Goal: Task Accomplishment & Management: Manage account settings

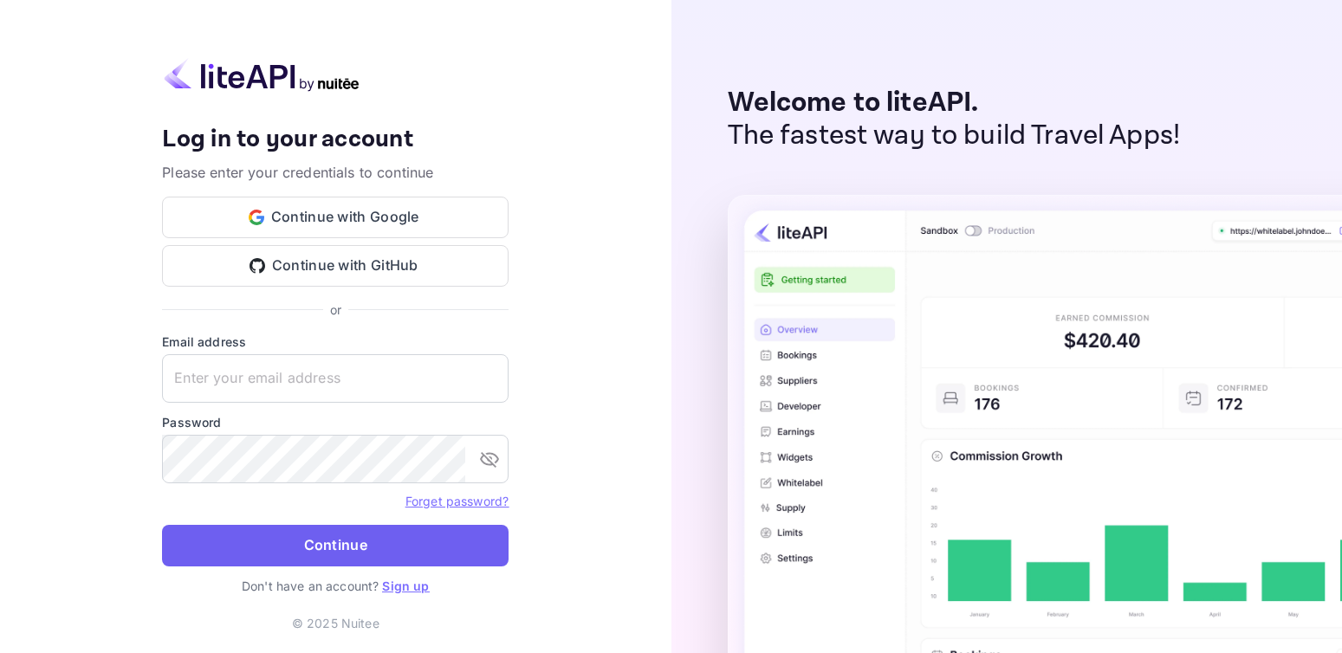
type input "[EMAIL_ADDRESS][DOMAIN_NAME]"
click at [347, 539] on button "Continue" at bounding box center [335, 546] width 347 height 42
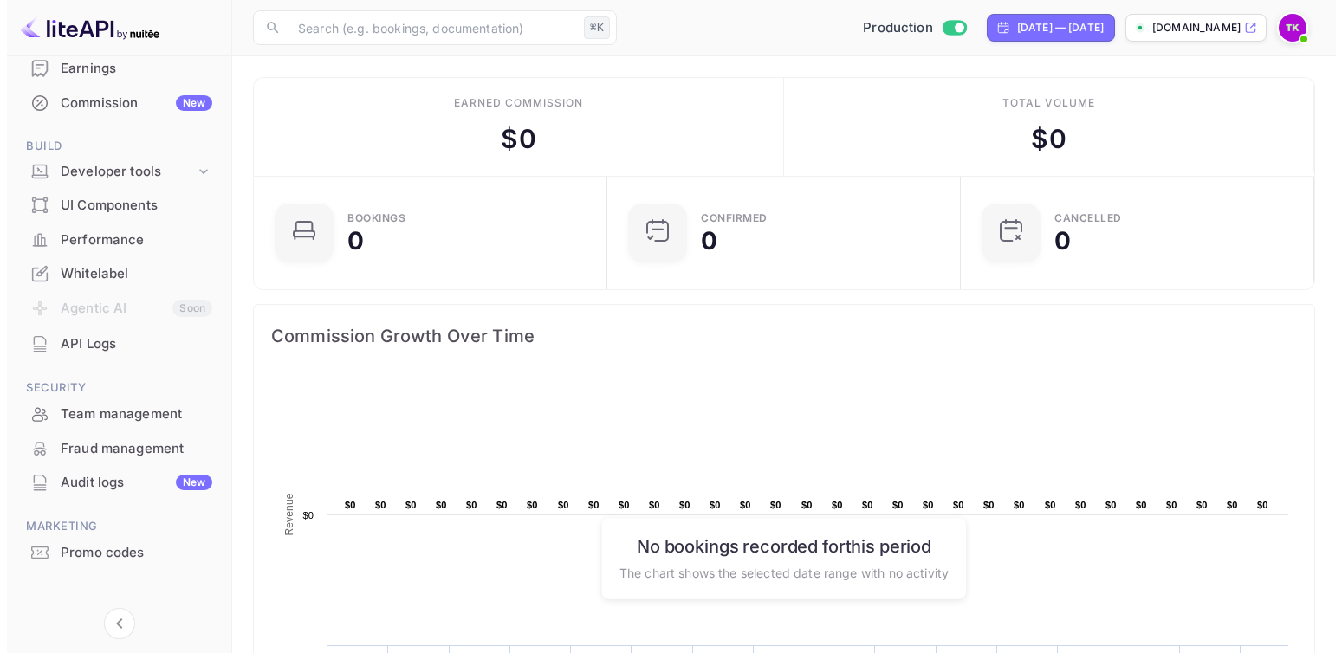
scroll to position [204, 0]
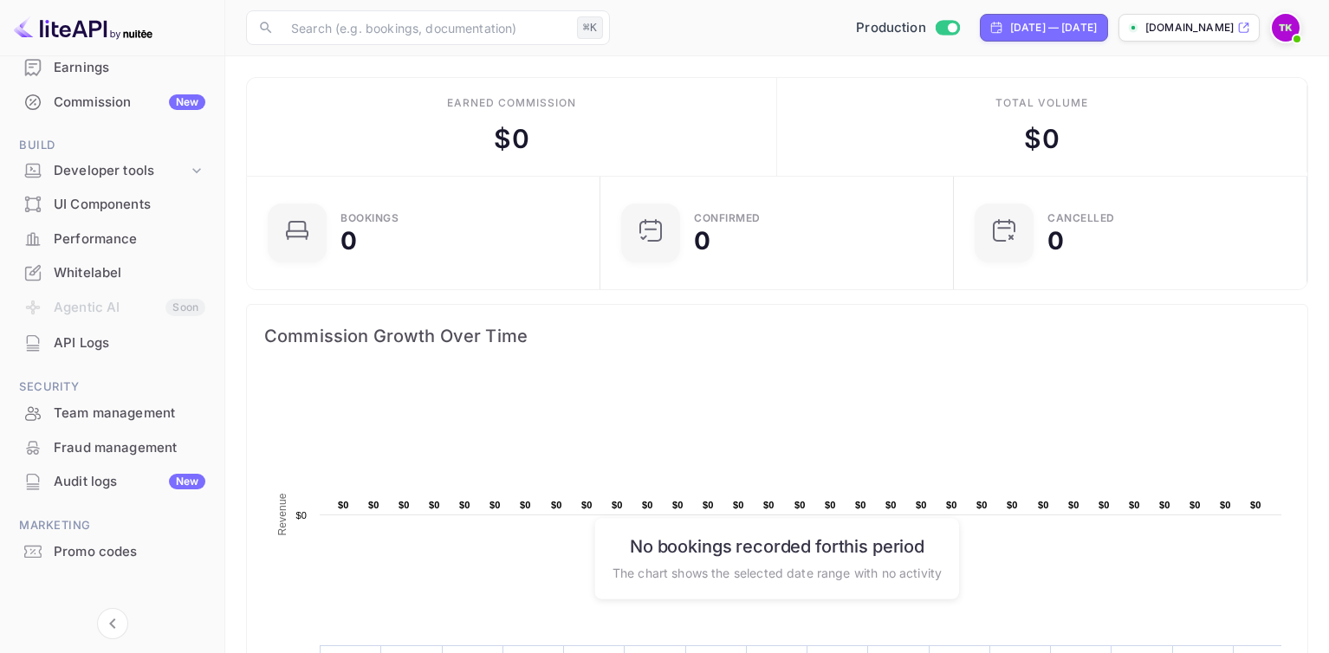
click at [88, 360] on ul "Getting started Business Home Bookings Customers Earnings Commission New Build …" at bounding box center [112, 255] width 204 height 773
click at [91, 350] on div "API Logs" at bounding box center [130, 344] width 152 height 20
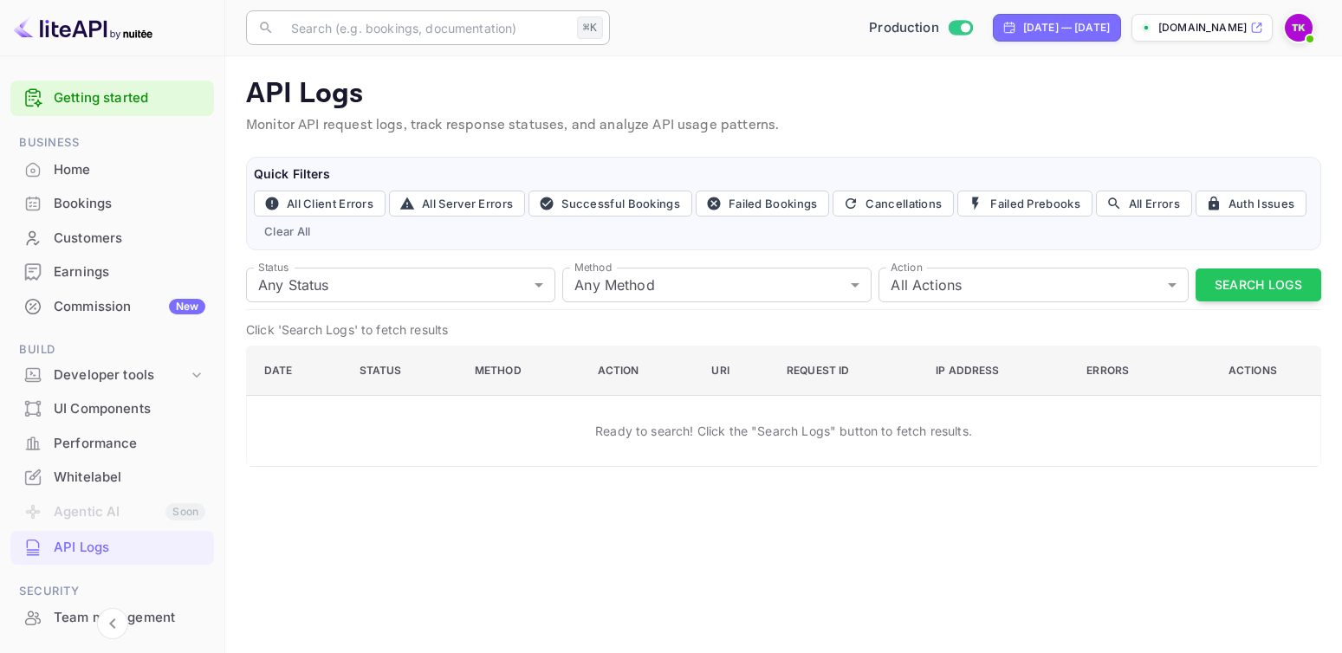
click at [460, 35] on input "text" at bounding box center [425, 27] width 289 height 35
click at [354, 310] on p "Browse integration guides, API references, and best practice tutorials" at bounding box center [487, 317] width 402 height 16
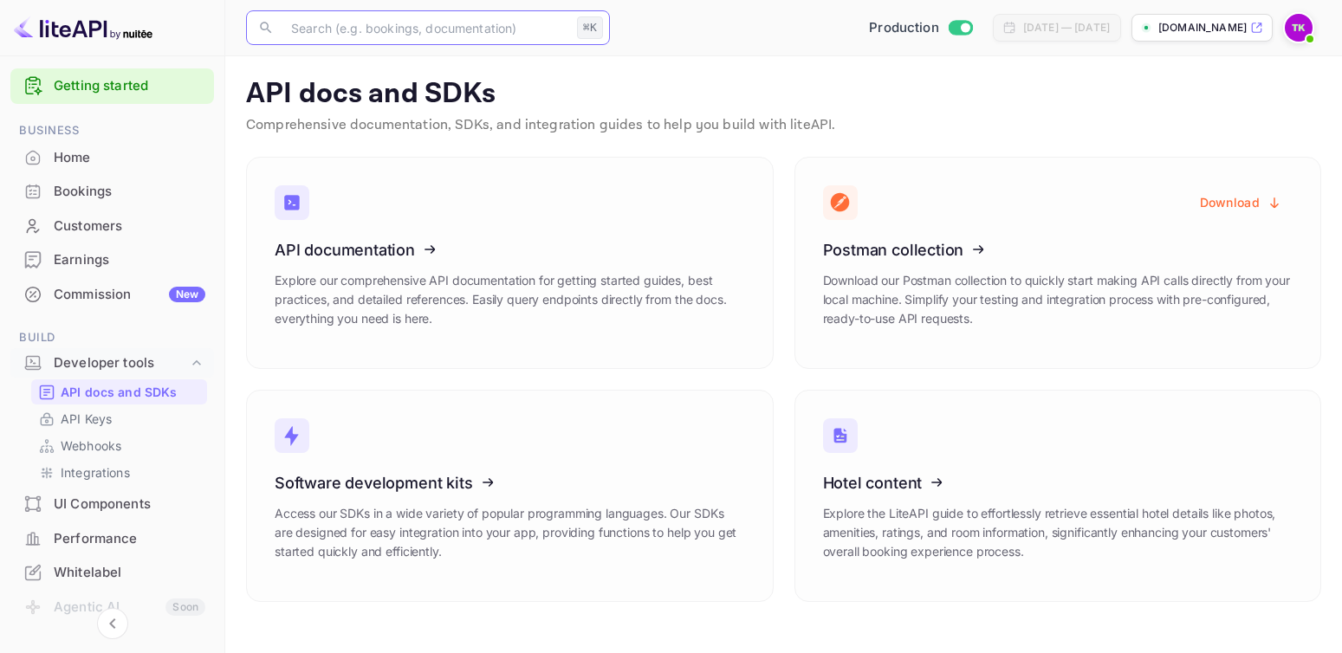
scroll to position [28, 0]
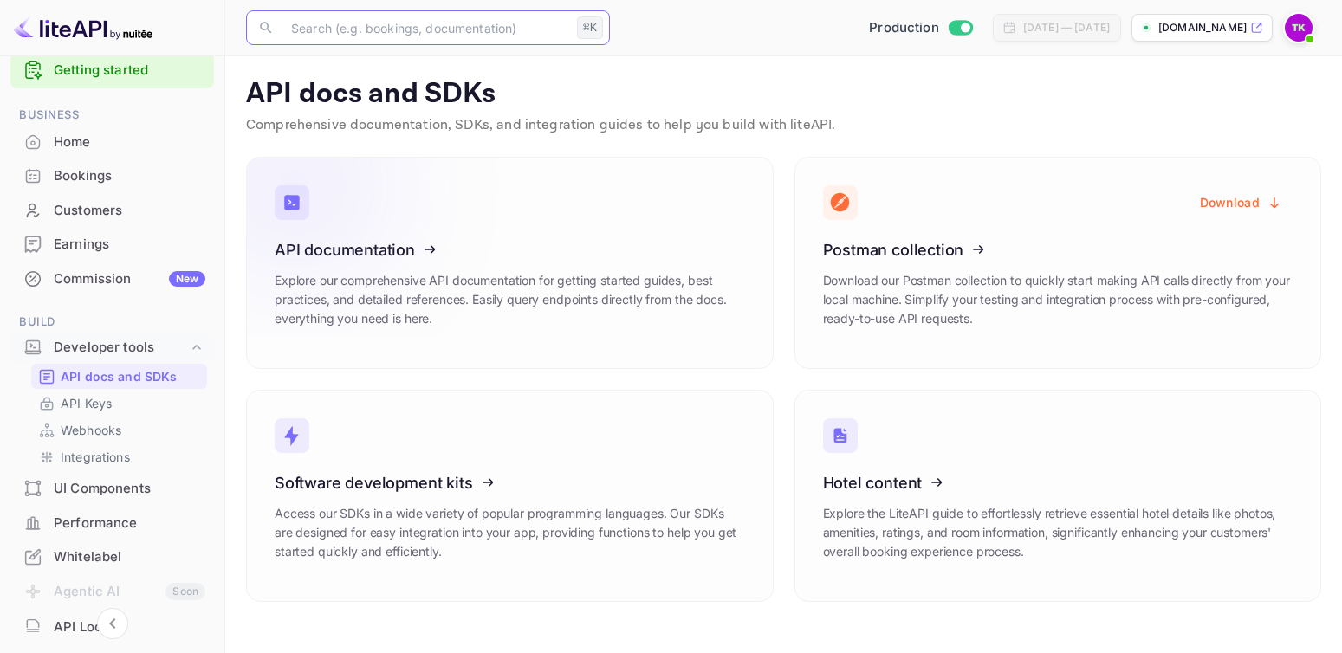
click at [469, 252] on icon at bounding box center [381, 247] width 269 height 178
click at [109, 403] on p "API Keys" at bounding box center [86, 403] width 51 height 18
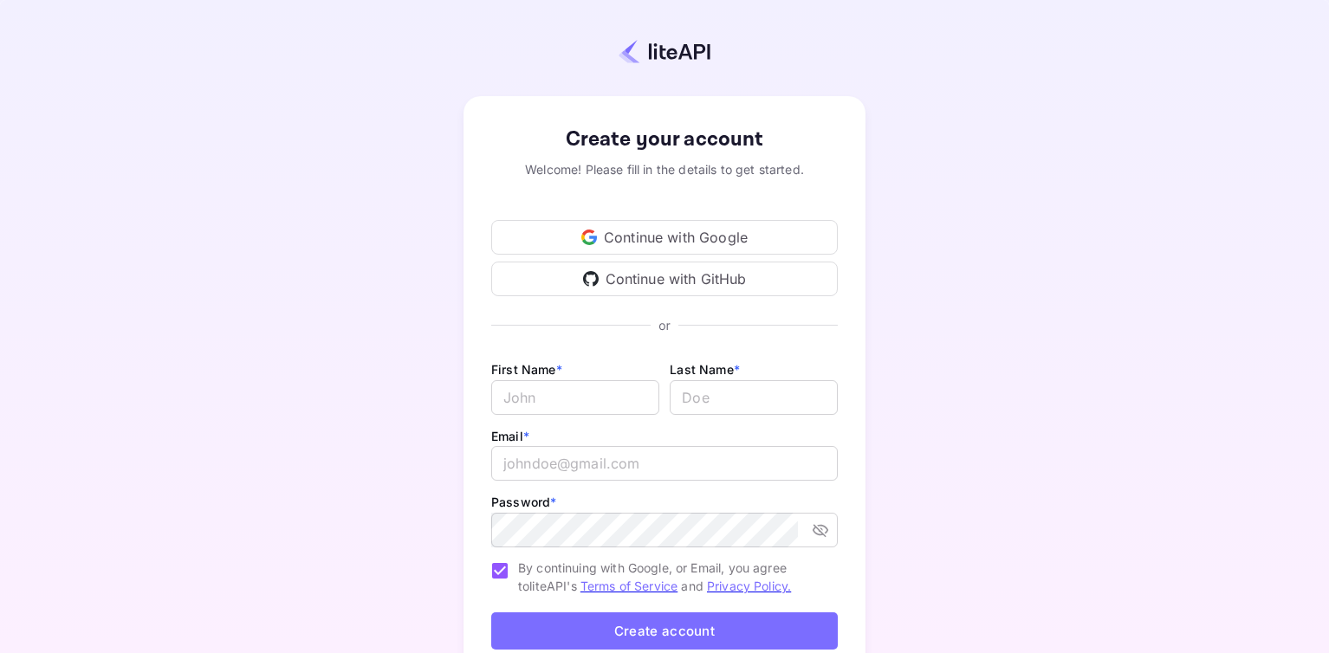
type input "[EMAIL_ADDRESS][DOMAIN_NAME]"
click at [699, 146] on div "Create your account" at bounding box center [664, 139] width 347 height 31
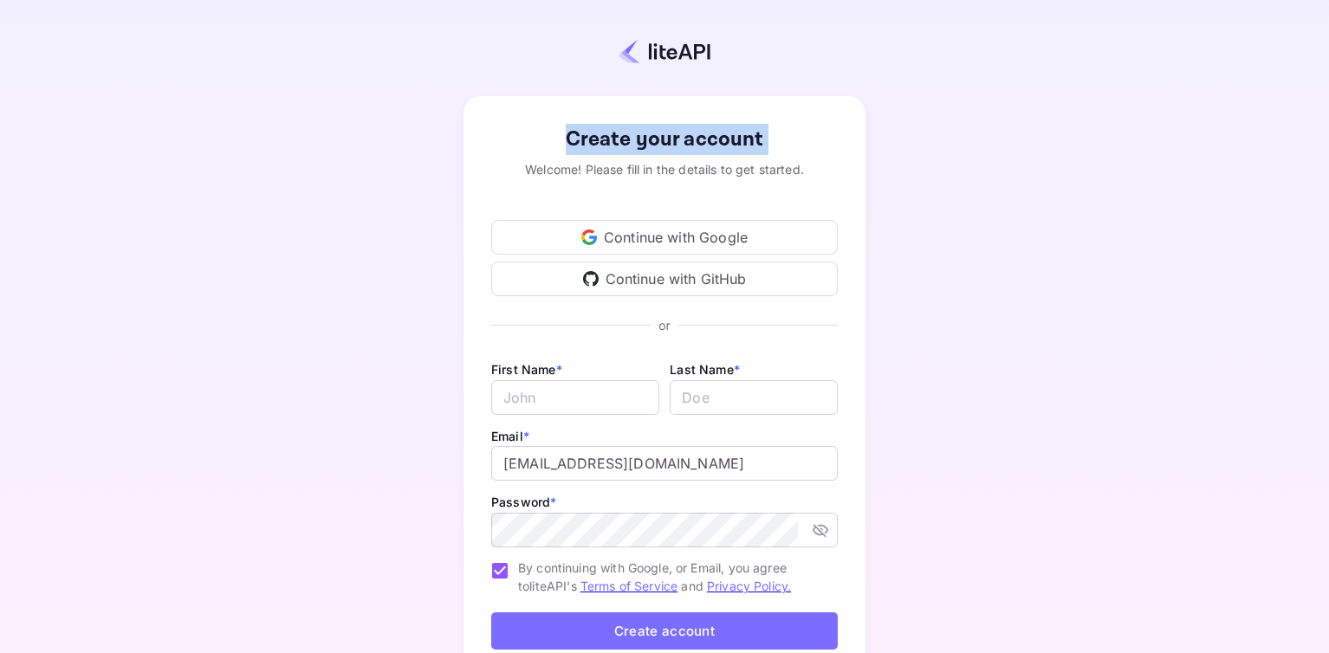
click at [699, 146] on div "Create your account" at bounding box center [664, 139] width 347 height 31
drag, startPoint x: 806, startPoint y: 169, endPoint x: 568, endPoint y: 129, distance: 240.7
click at [568, 129] on p "Create your account Welcome! Please fill in the details to get started." at bounding box center [664, 151] width 347 height 55
click at [564, 142] on div "Create your account" at bounding box center [664, 139] width 347 height 31
drag, startPoint x: 564, startPoint y: 142, endPoint x: 808, endPoint y: 171, distance: 245.2
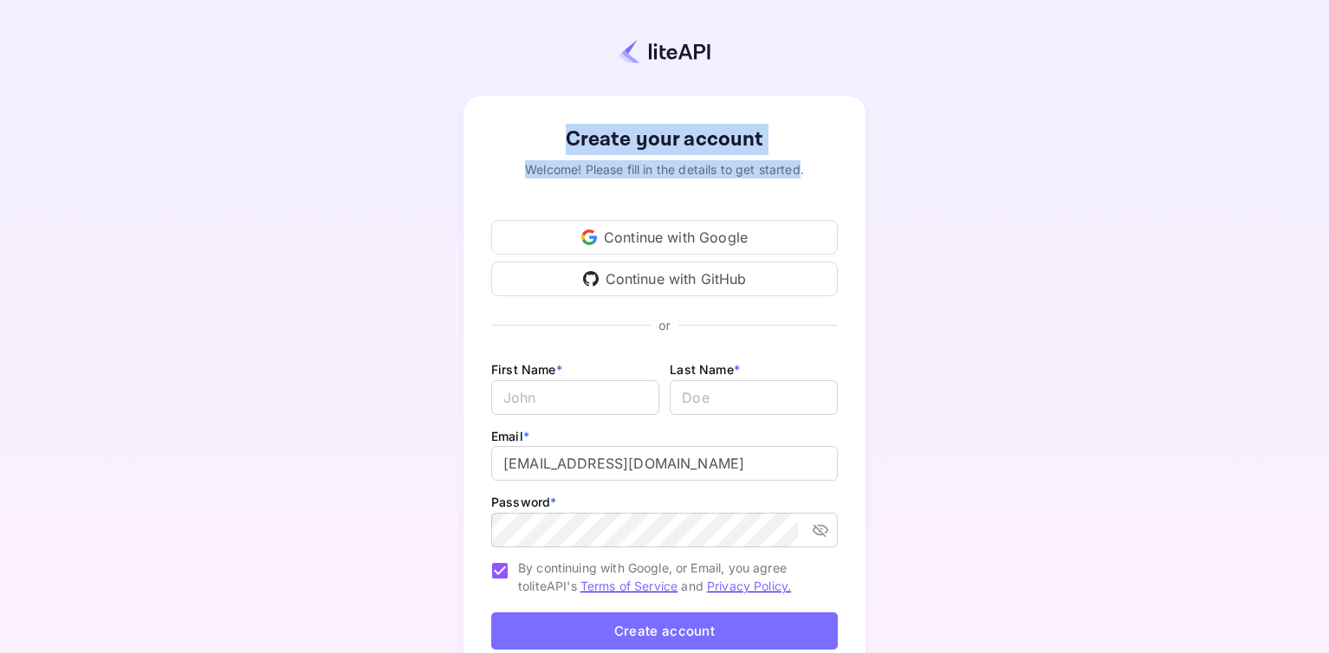
click at [803, 171] on p "Create your account Welcome! Please fill in the details to get started." at bounding box center [664, 151] width 347 height 55
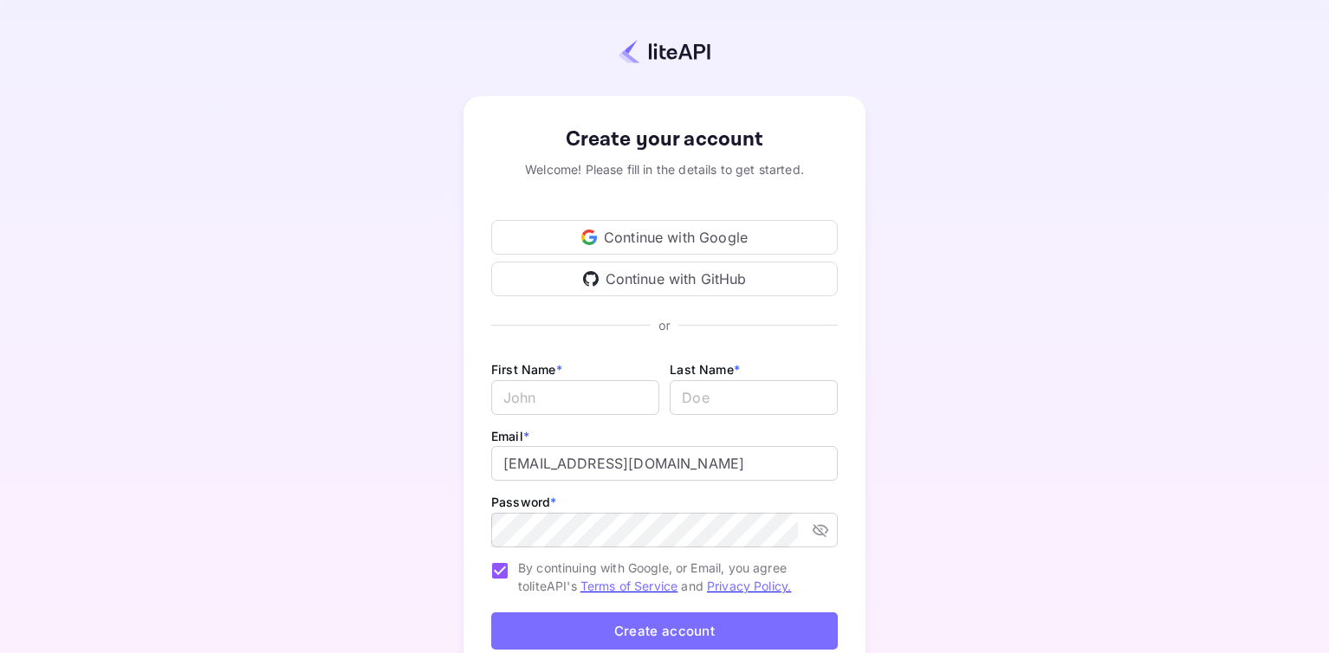
click at [808, 171] on div "Welcome! Please fill in the details to get started." at bounding box center [664, 169] width 347 height 18
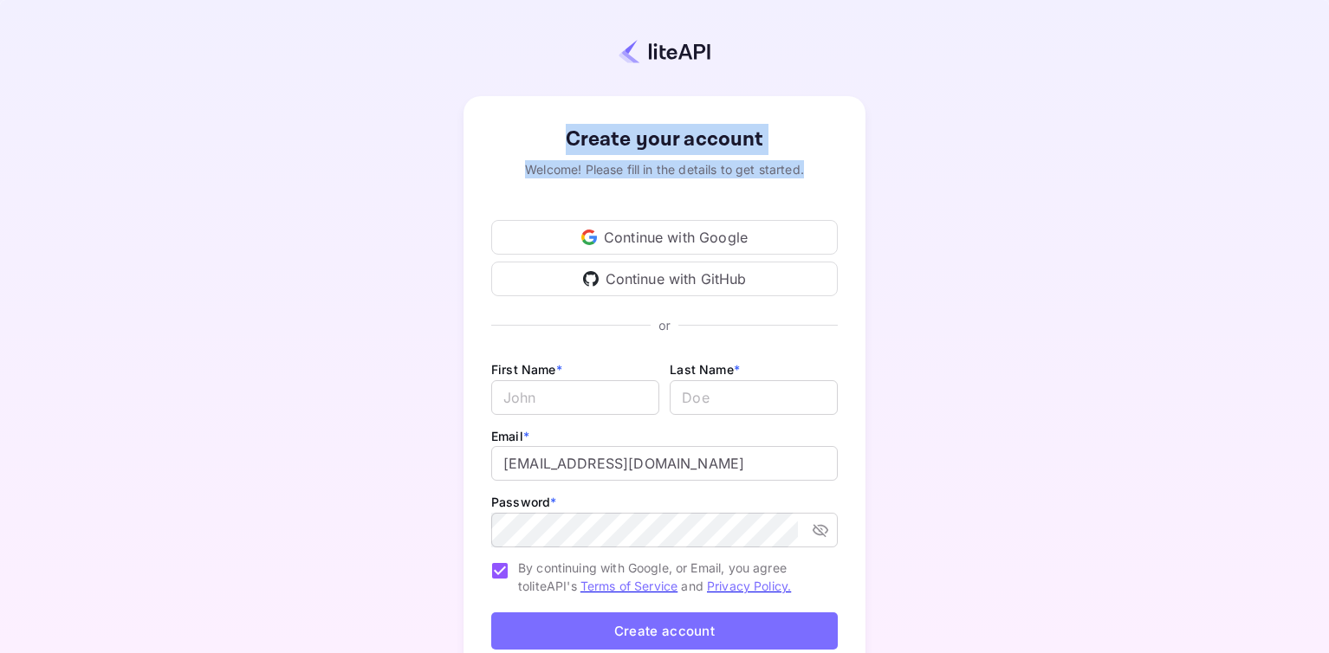
drag, startPoint x: 806, startPoint y: 172, endPoint x: 556, endPoint y: 136, distance: 252.1
click at [556, 136] on p "Create your account Welcome! Please fill in the details to get started." at bounding box center [664, 151] width 347 height 55
click at [773, 169] on div "Welcome! Please fill in the details to get started." at bounding box center [664, 169] width 347 height 18
drag, startPoint x: 804, startPoint y: 170, endPoint x: 504, endPoint y: 146, distance: 300.8
click at [504, 146] on p "Create your account Welcome! Please fill in the details to get started." at bounding box center [664, 151] width 347 height 55
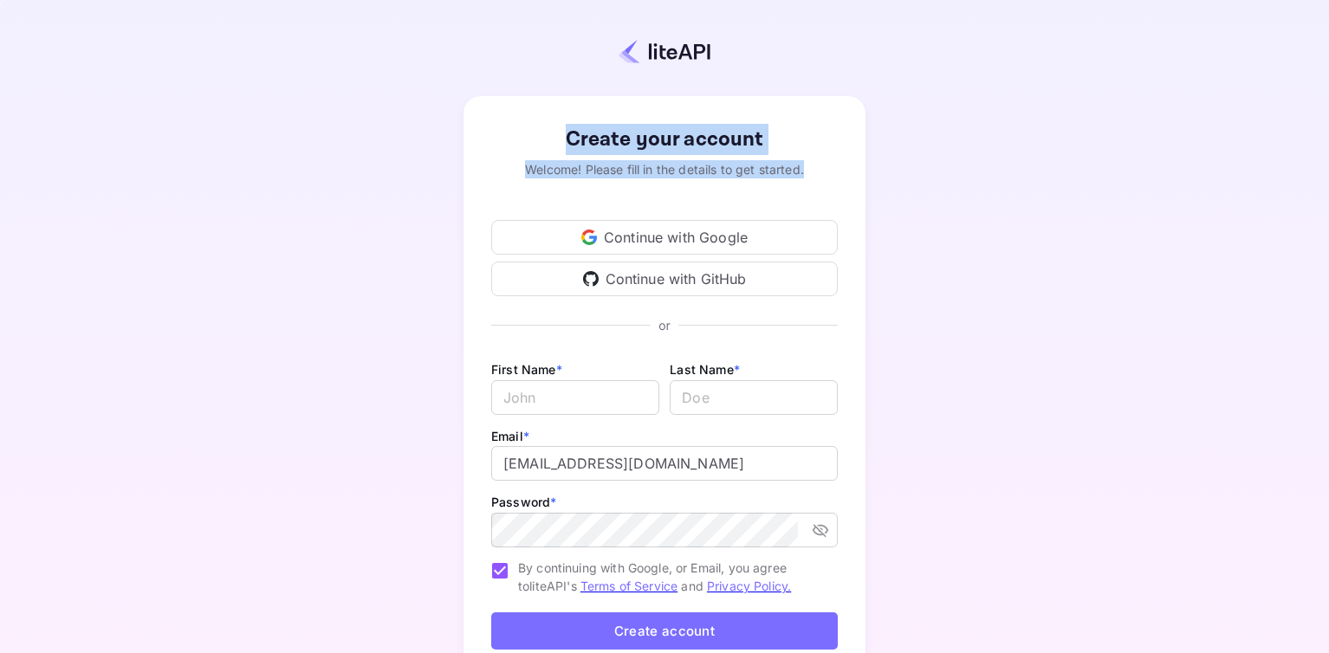
click at [614, 140] on div "Create your account" at bounding box center [664, 139] width 347 height 31
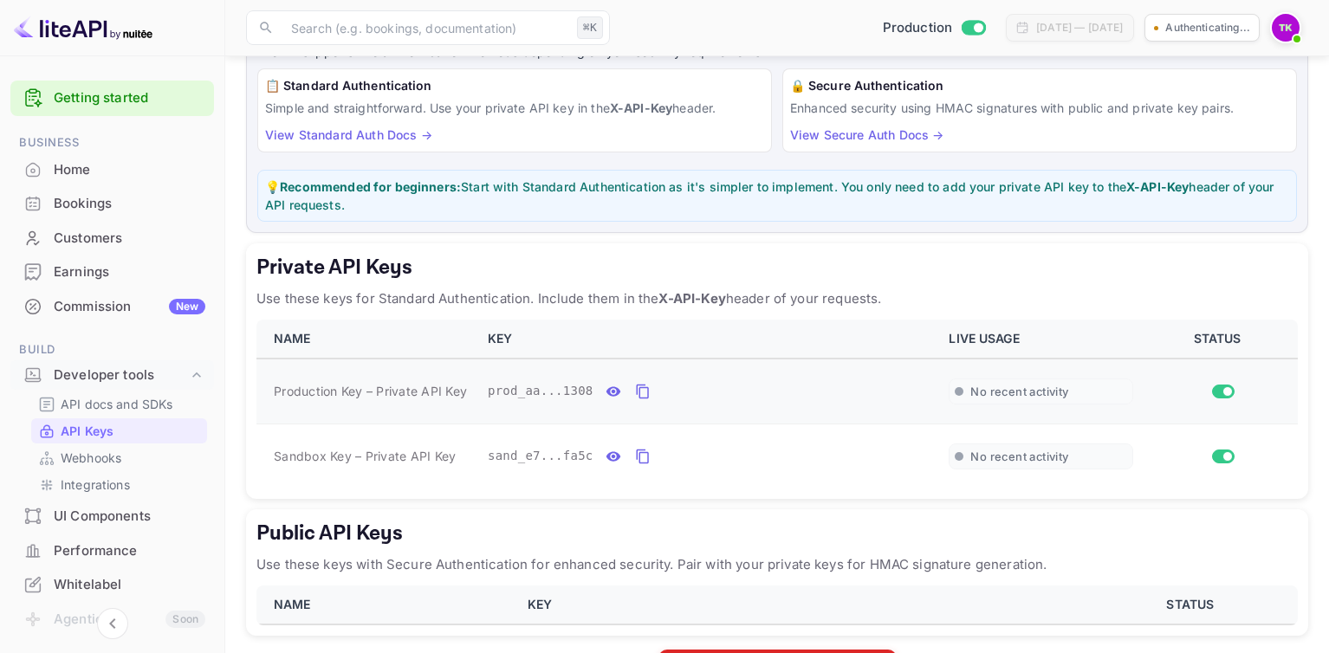
scroll to position [130, 0]
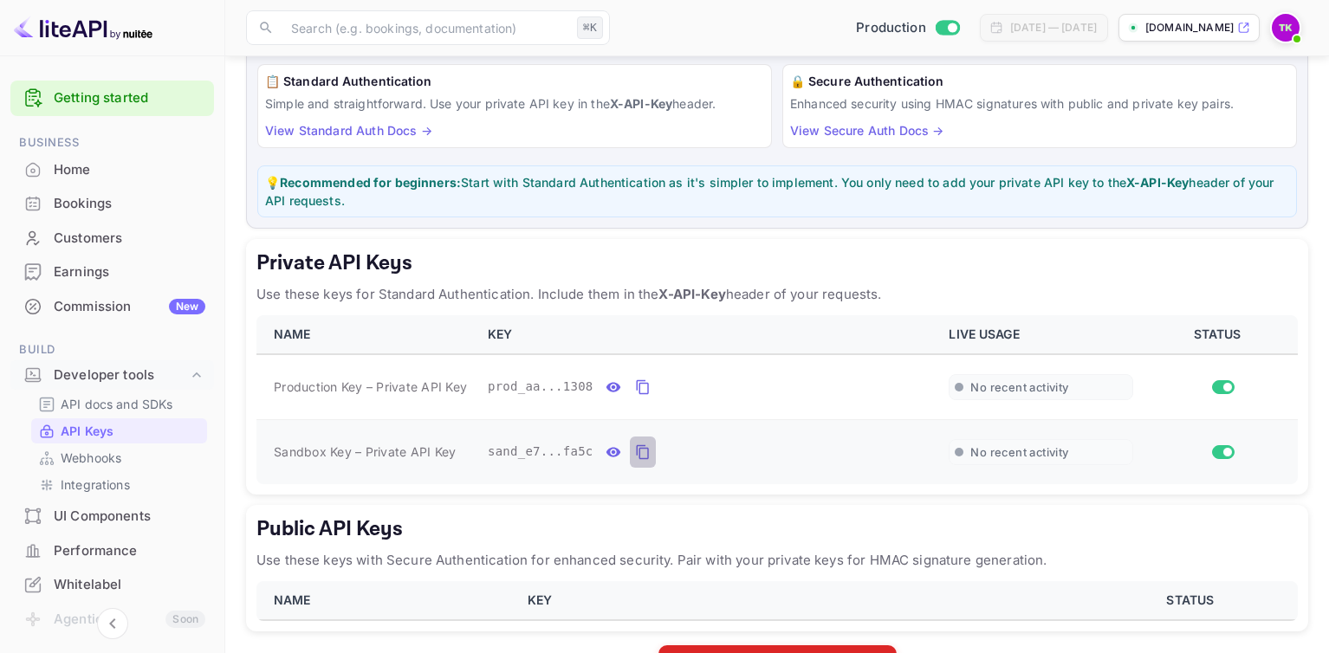
click at [641, 451] on icon "private api keys table" at bounding box center [643, 452] width 16 height 21
